Goal: Information Seeking & Learning: Find specific fact

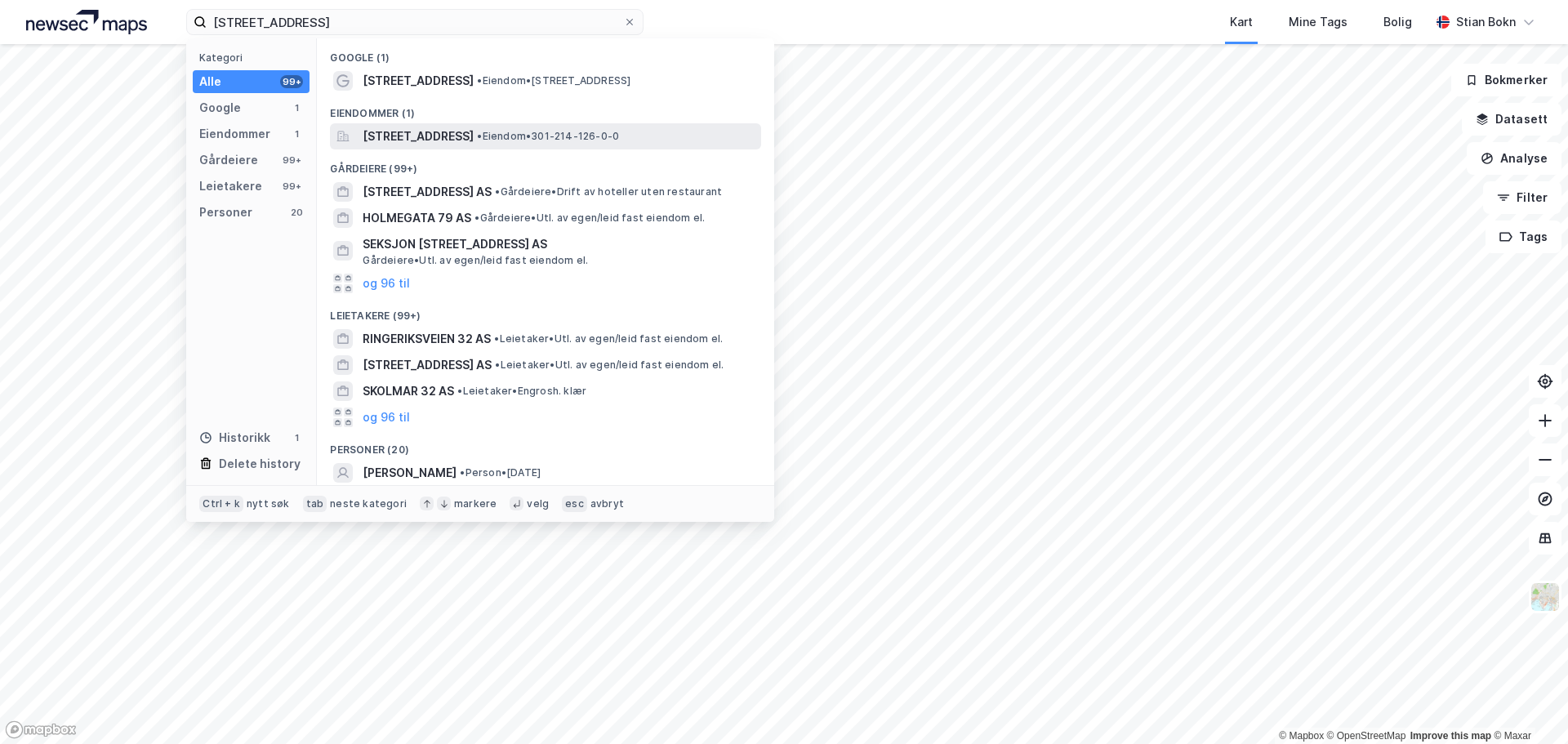
type input "[STREET_ADDRESS]"
click at [465, 131] on span "[STREET_ADDRESS]" at bounding box center [418, 136] width 111 height 19
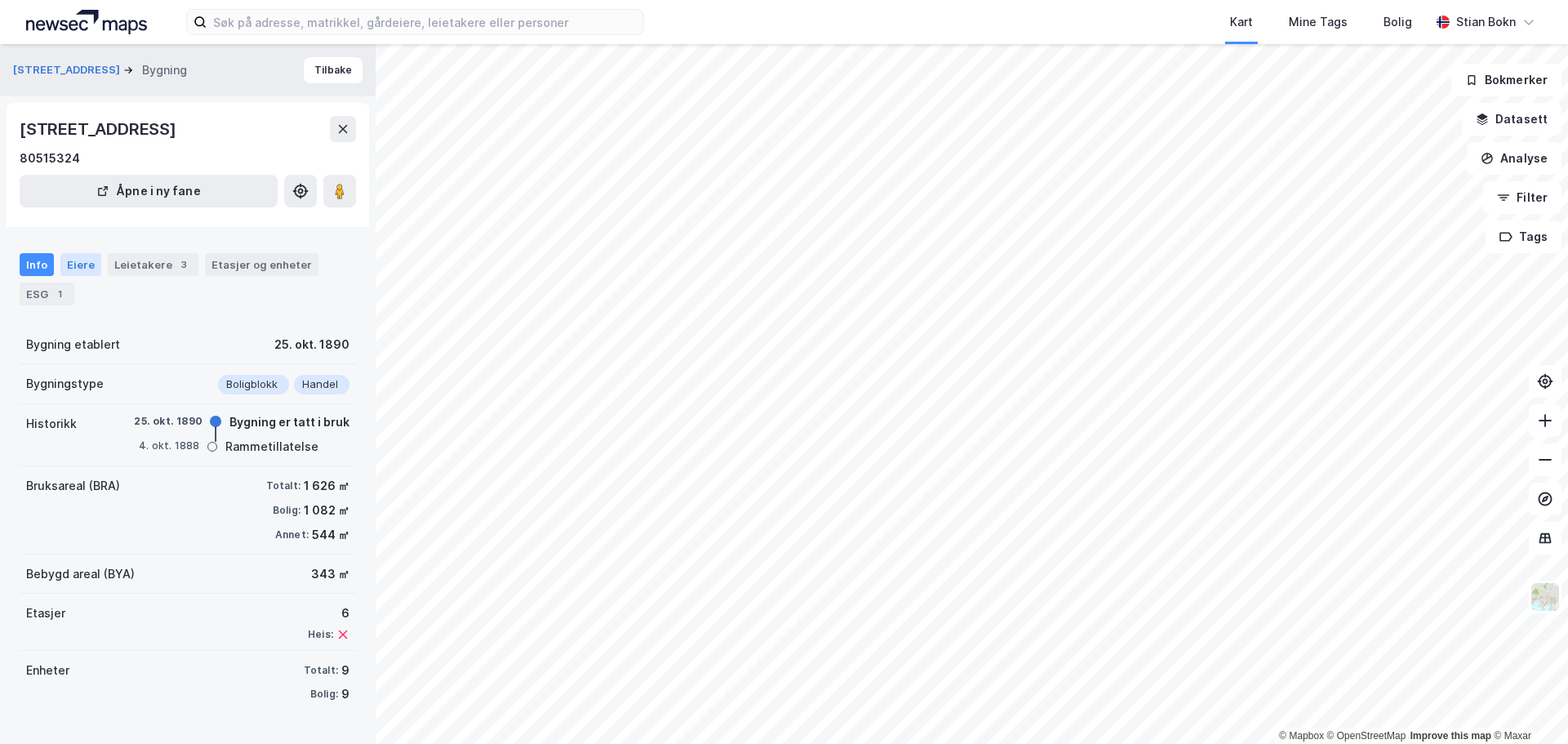
click at [85, 266] on div "Eiere" at bounding box center [81, 265] width 41 height 23
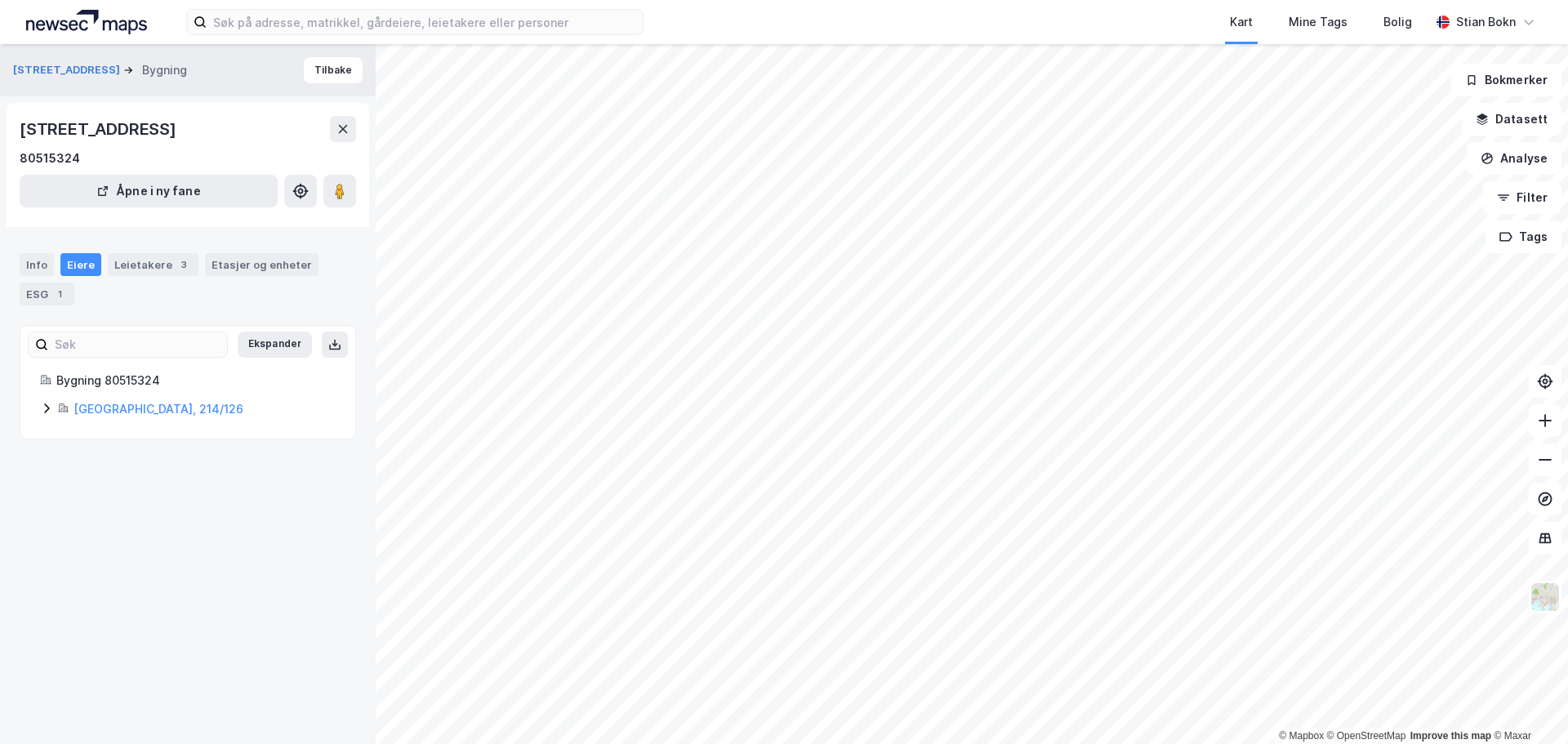
click at [53, 408] on div "[GEOGRAPHIC_DATA], 214/126" at bounding box center [187, 409] width 295 height 19
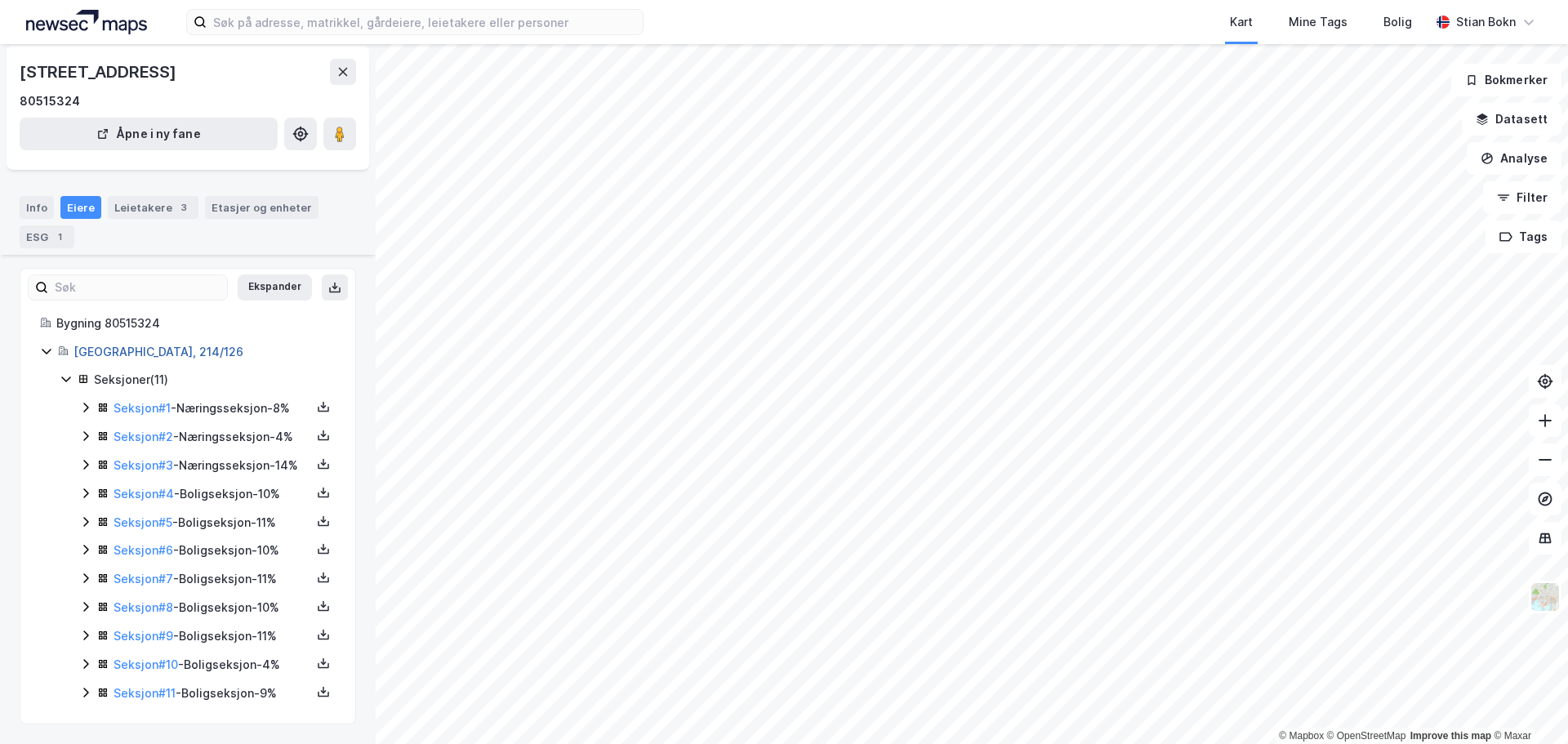
scroll to position [114, 0]
click at [81, 608] on icon at bounding box center [85, 606] width 13 height 13
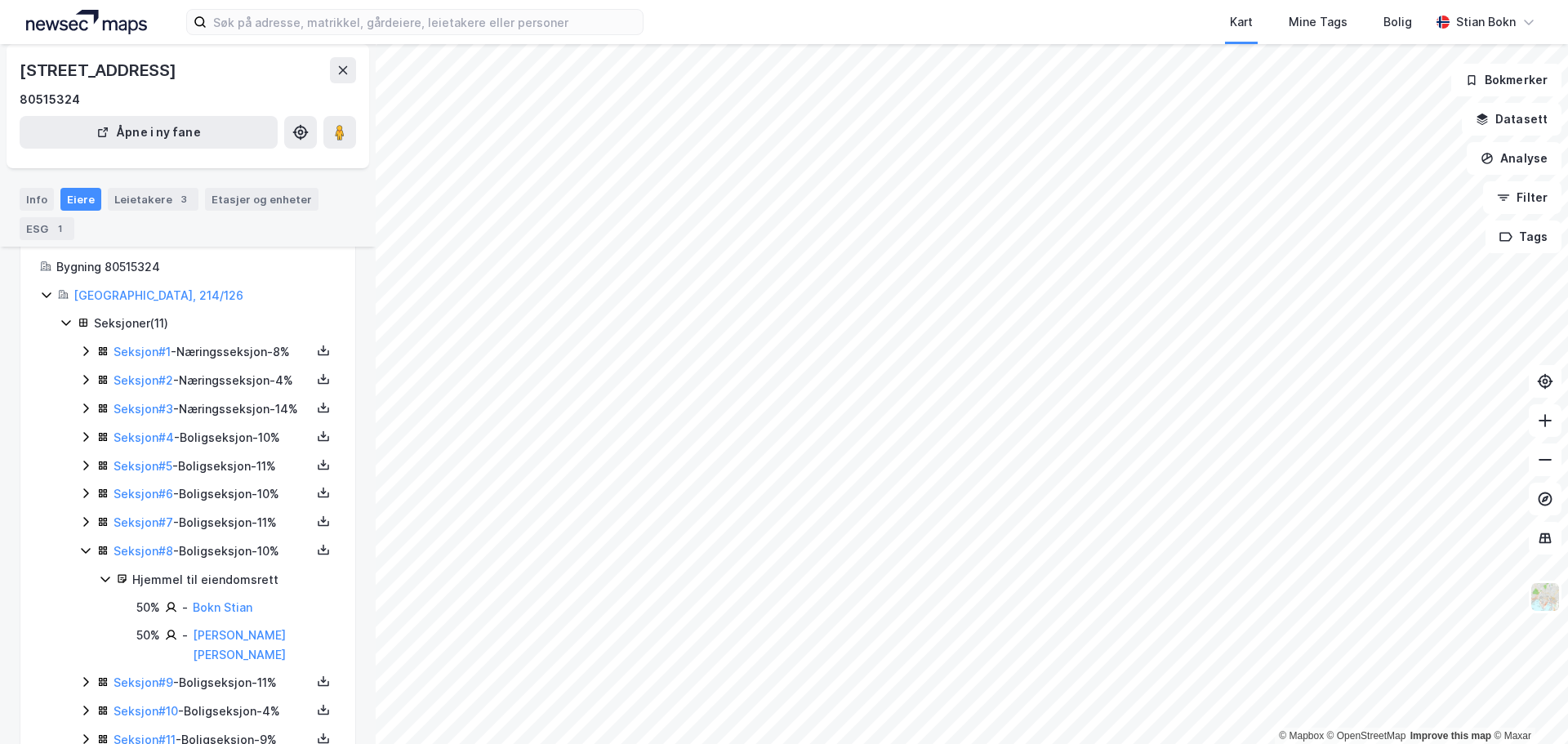
scroll to position [195, 0]
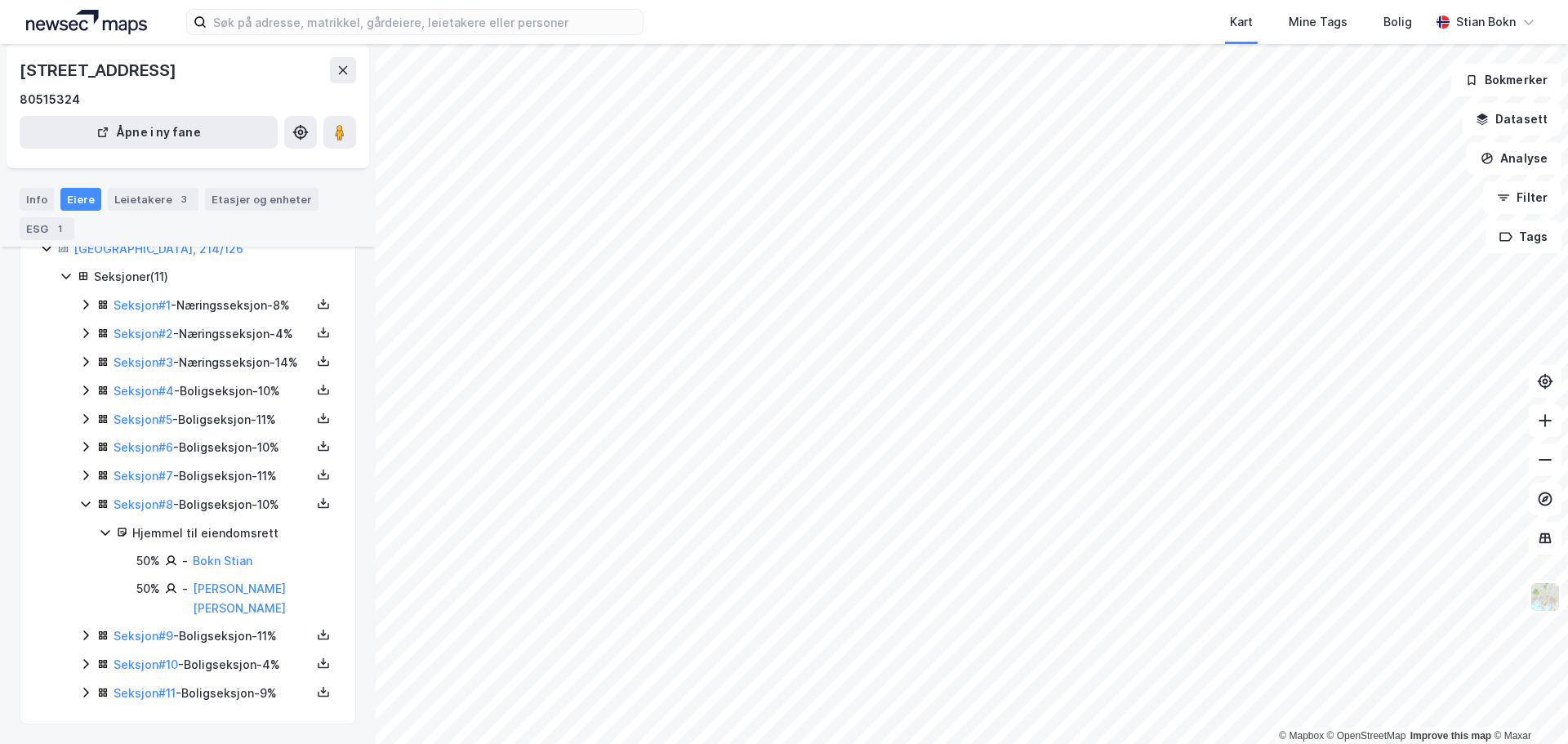
click at [81, 508] on icon at bounding box center [85, 505] width 9 height 6
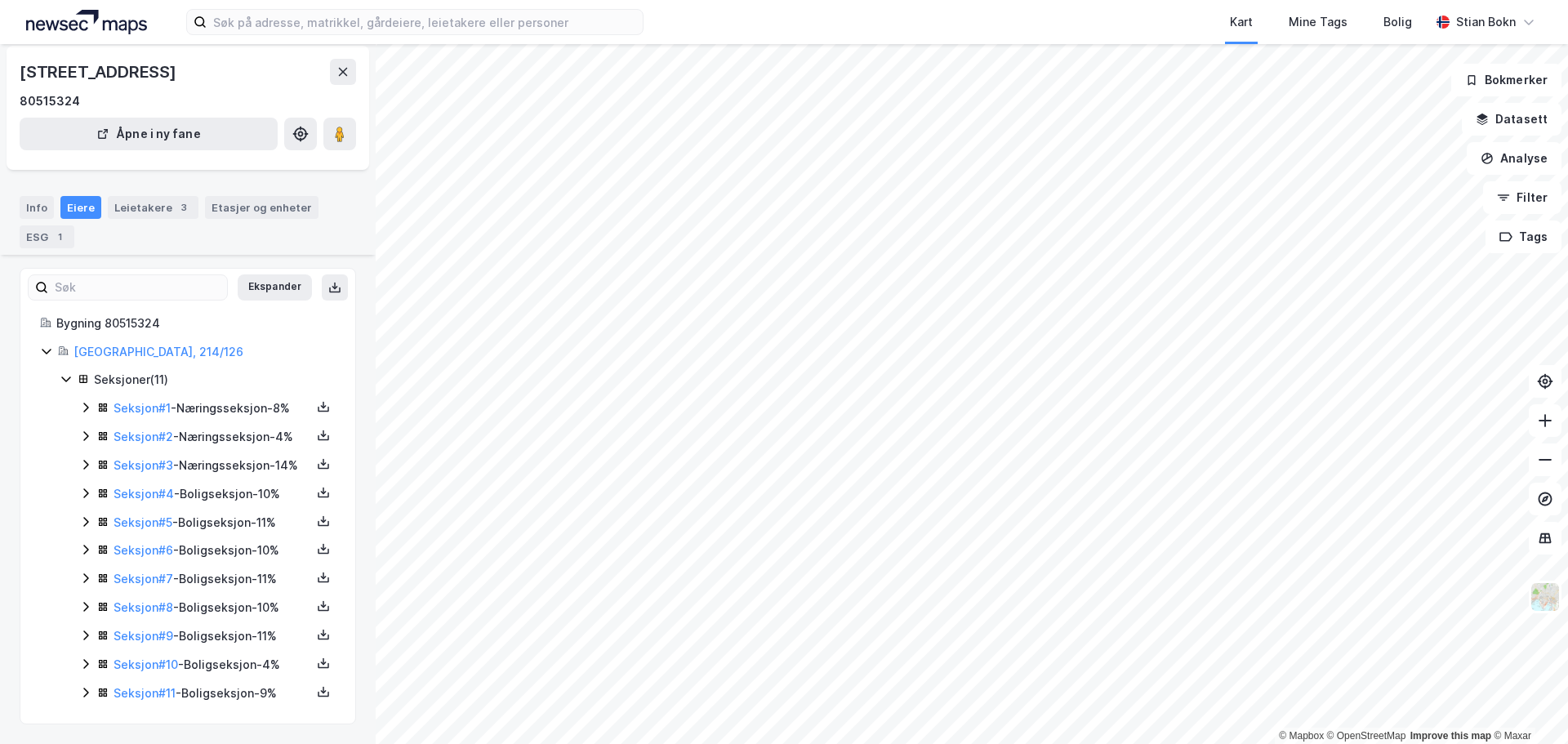
scroll to position [114, 0]
click at [86, 577] on icon at bounding box center [86, 578] width 5 height 10
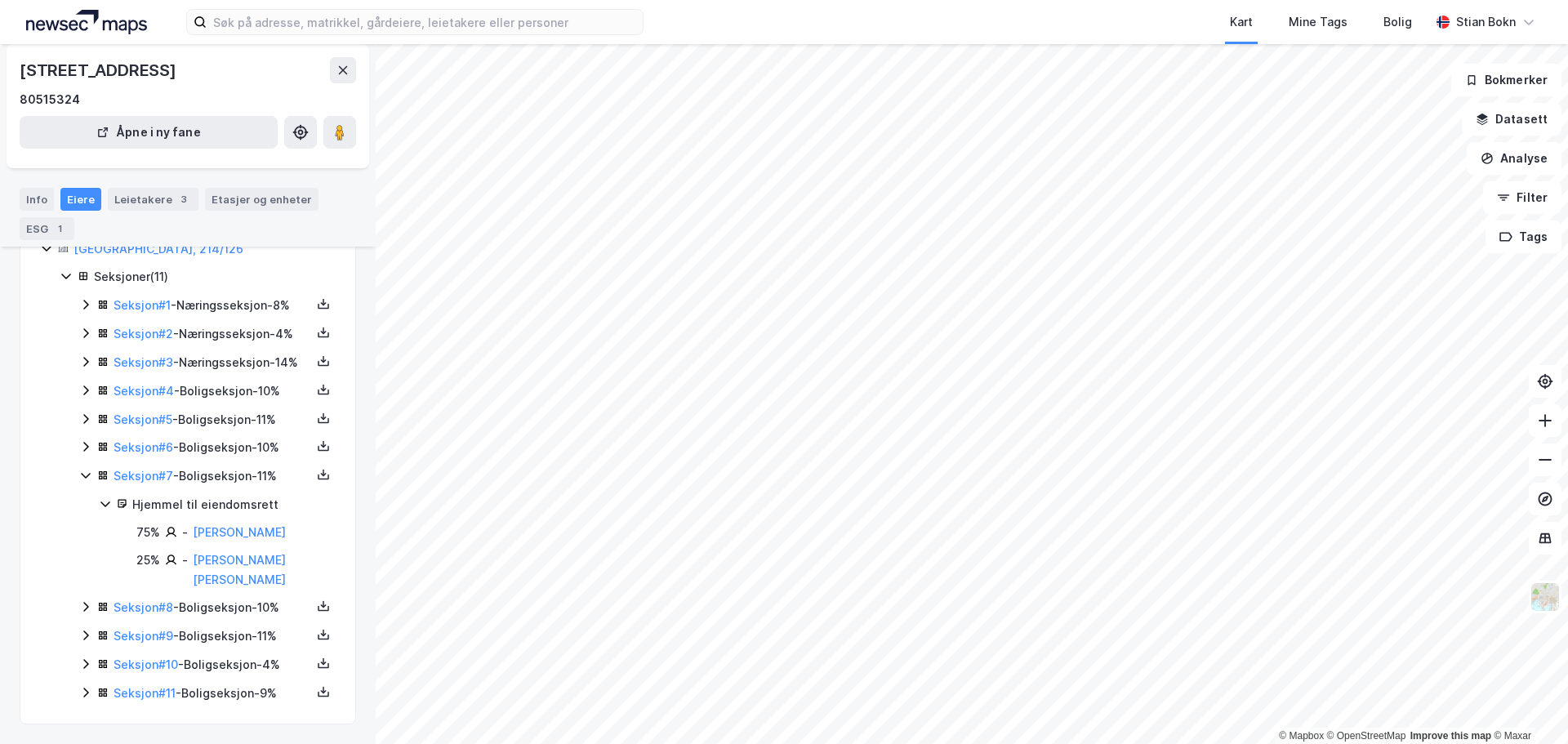
click at [86, 482] on icon at bounding box center [85, 475] width 13 height 13
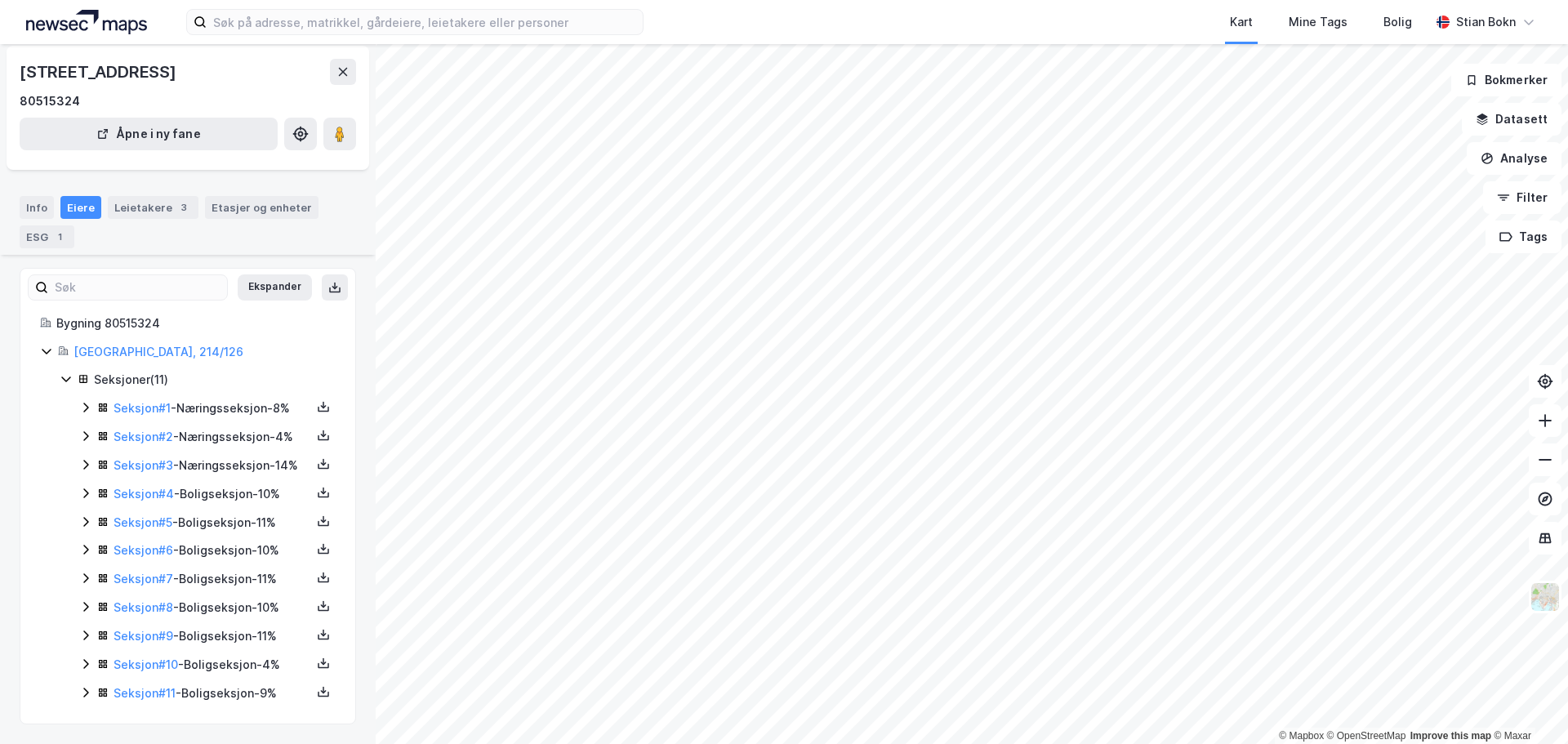
click at [88, 549] on icon at bounding box center [86, 550] width 5 height 10
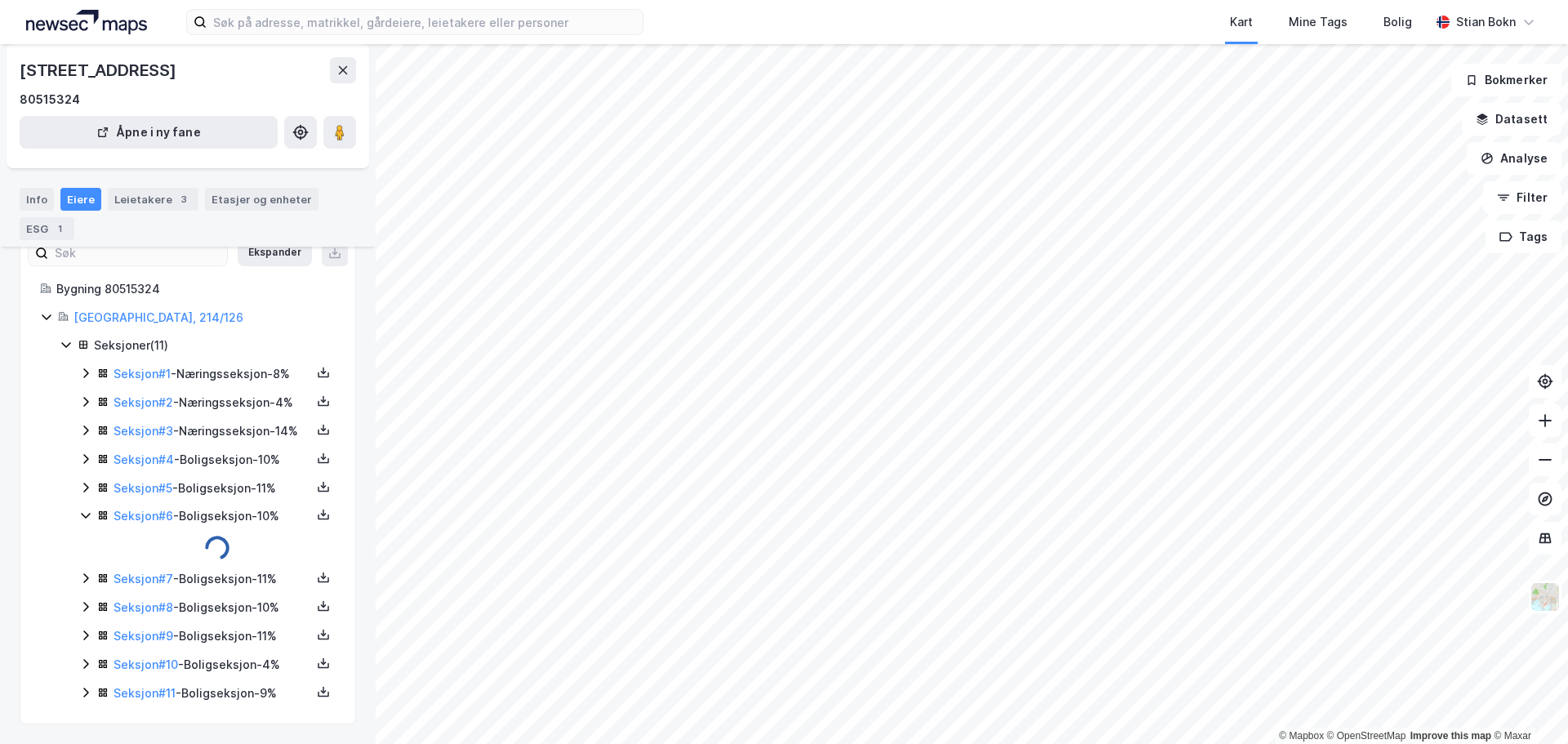
scroll to position [195, 0]
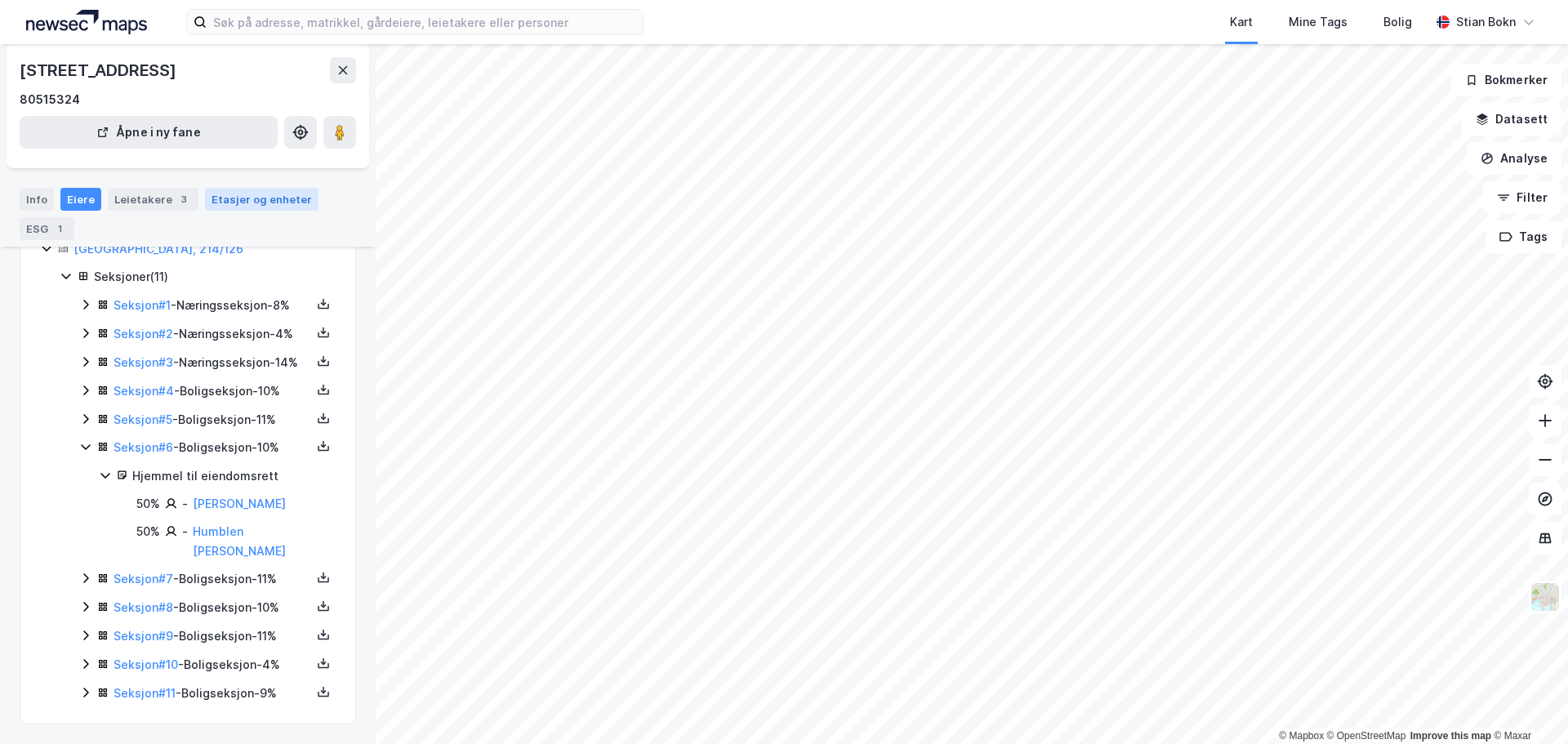
click at [243, 198] on div "Etasjer og enheter" at bounding box center [261, 199] width 101 height 15
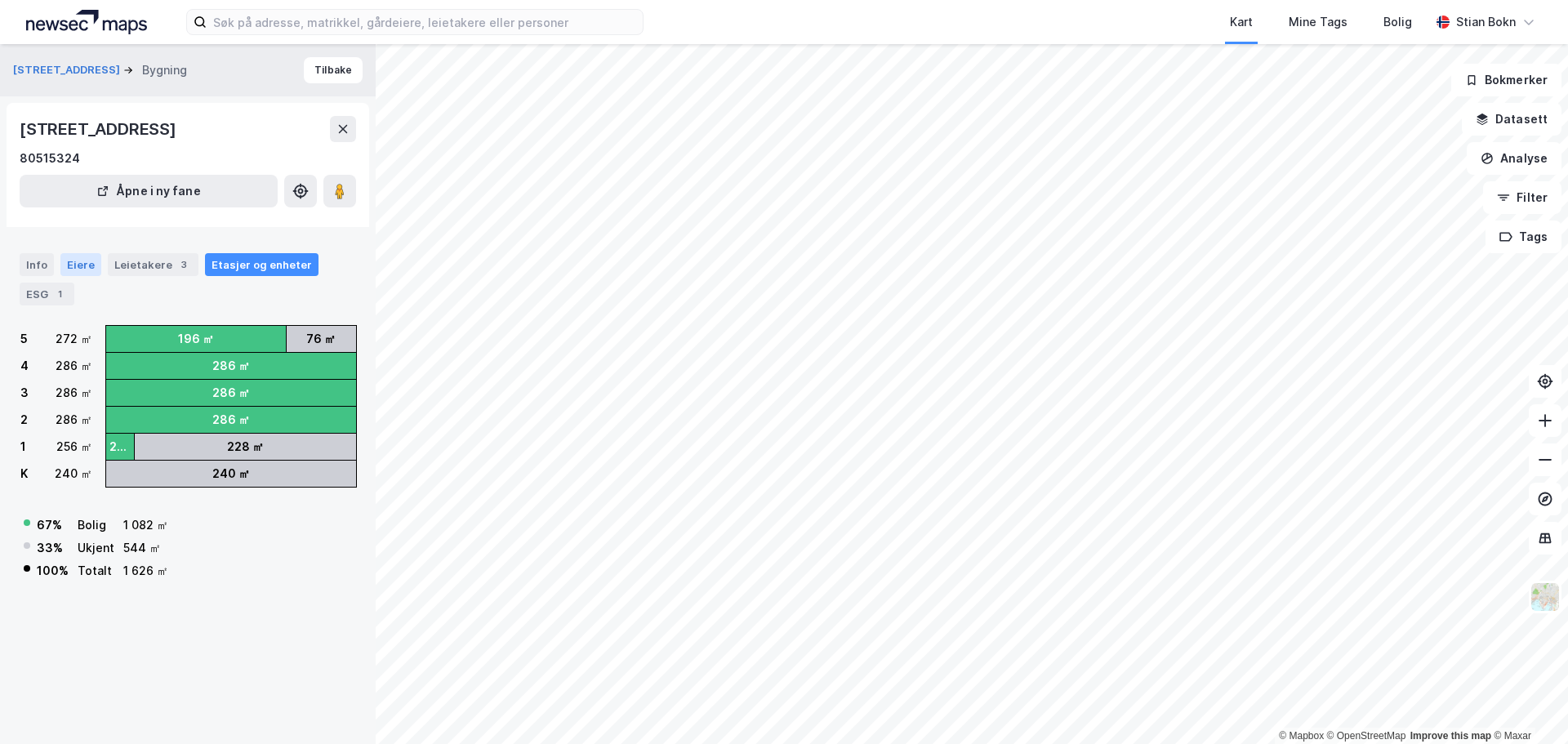
click at [63, 266] on div "Eiere" at bounding box center [81, 265] width 41 height 23
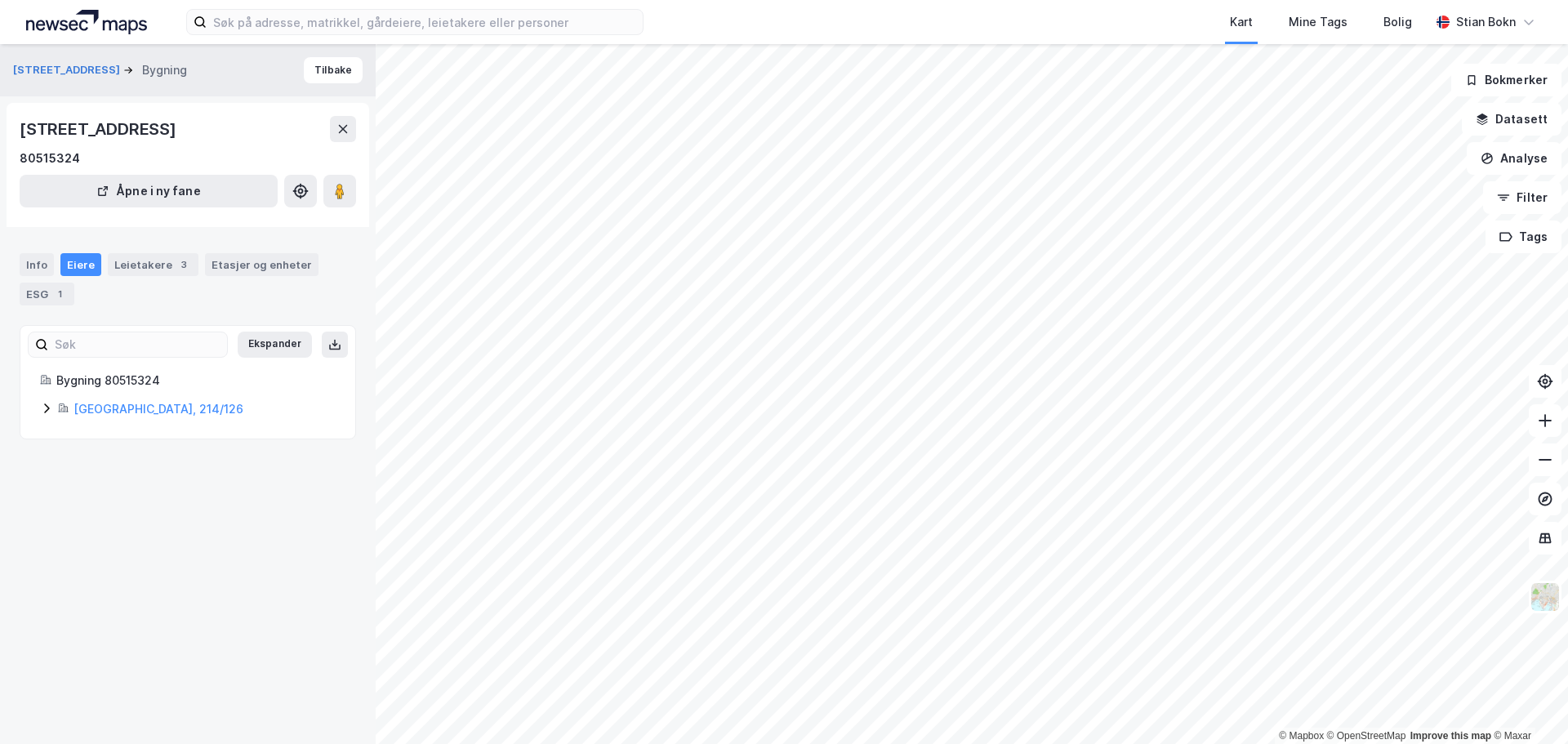
click at [42, 409] on icon at bounding box center [46, 408] width 13 height 13
